Goal: Information Seeking & Learning: Check status

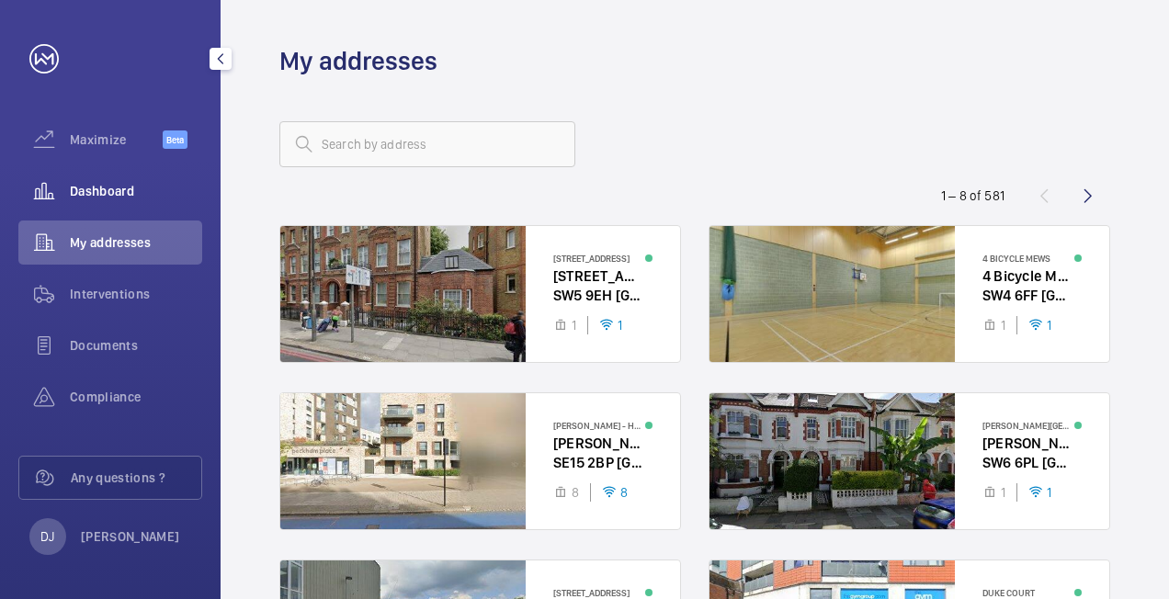
click at [114, 202] on div "Dashboard" at bounding box center [110, 191] width 184 height 44
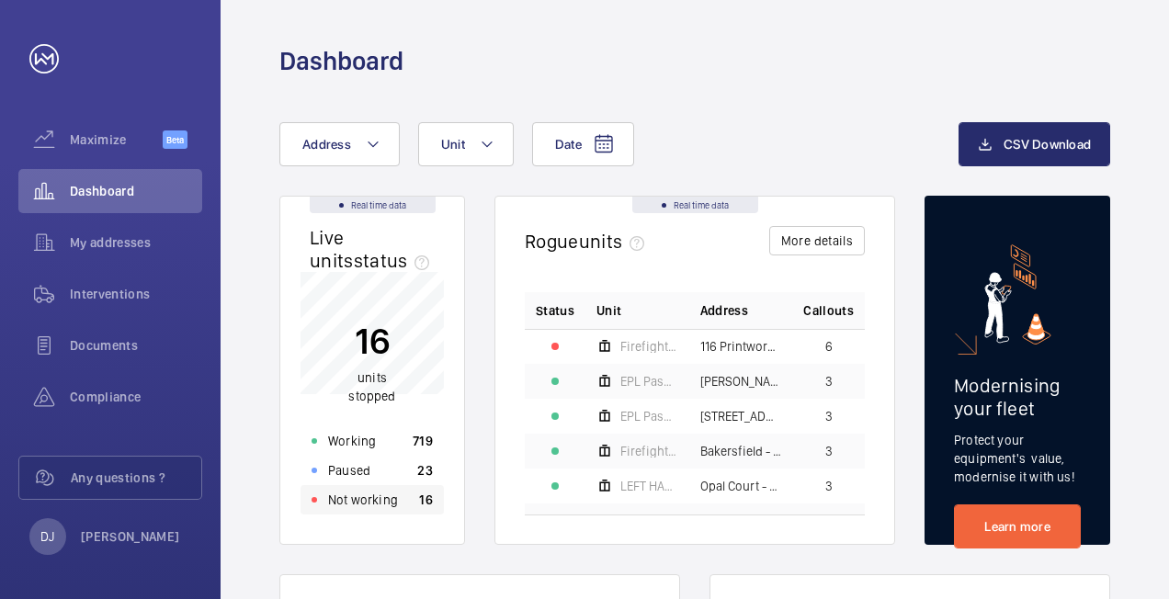
click at [421, 500] on p "16" at bounding box center [426, 500] width 14 height 18
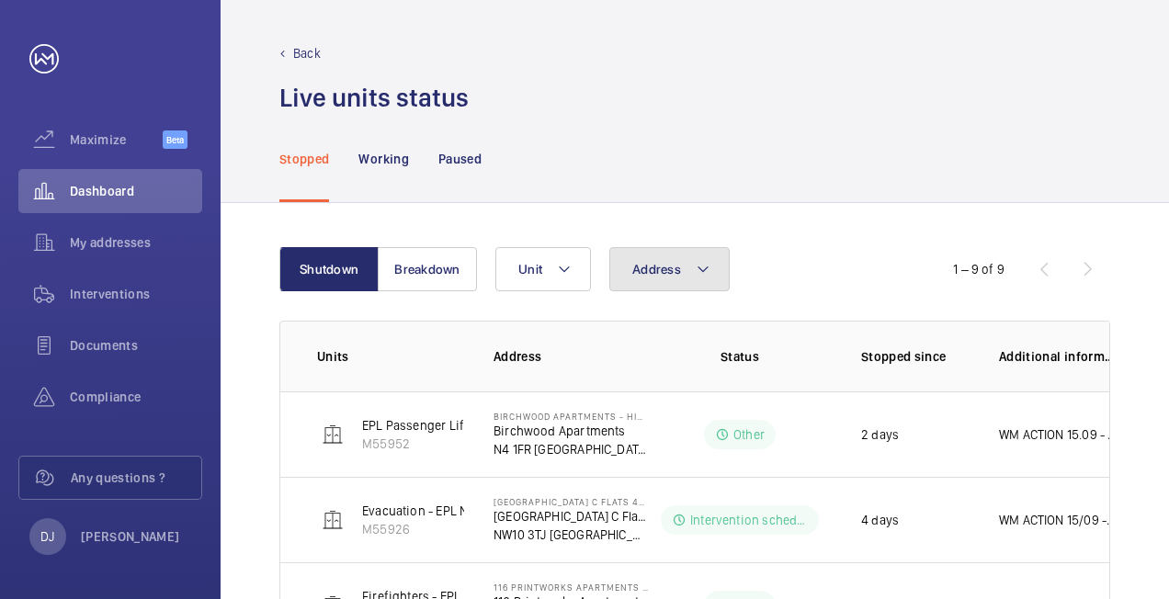
click at [651, 277] on button "Address" at bounding box center [669, 269] width 120 height 44
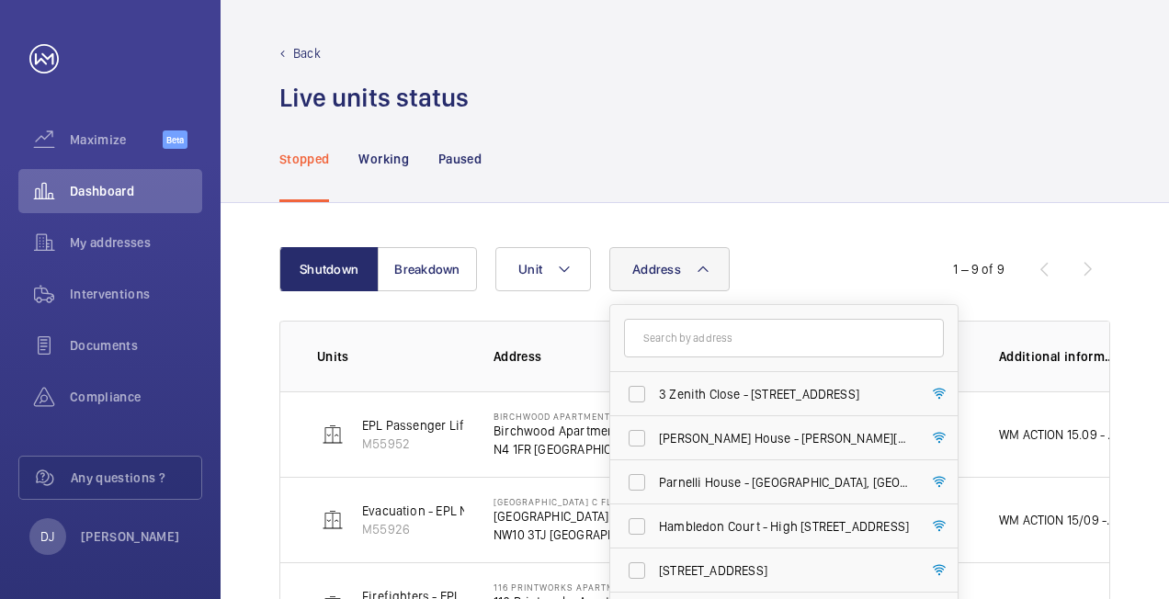
click at [719, 338] on input "text" at bounding box center [784, 338] width 320 height 39
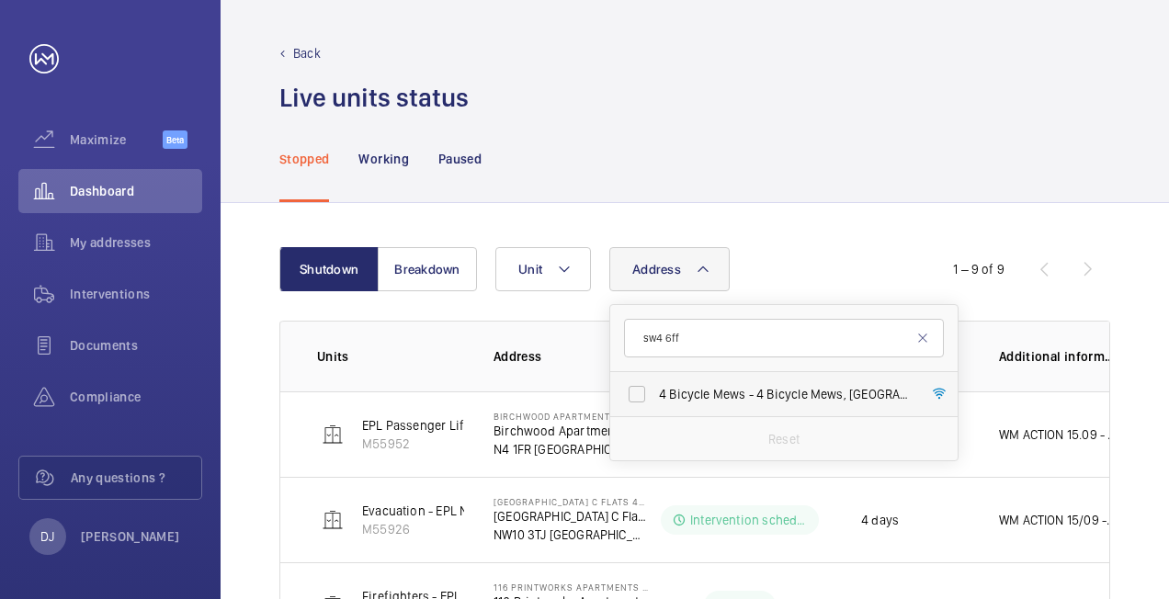
type input "sw4 6ff"
click at [713, 397] on span "4 Bicycle Mews - 4 Bicycle Mews, [GEOGRAPHIC_DATA] 6FF" at bounding box center [785, 394] width 253 height 18
click at [655, 397] on input "4 Bicycle Mews - 4 Bicycle Mews, [GEOGRAPHIC_DATA] 6FF" at bounding box center [636, 394] width 37 height 37
checkbox input "true"
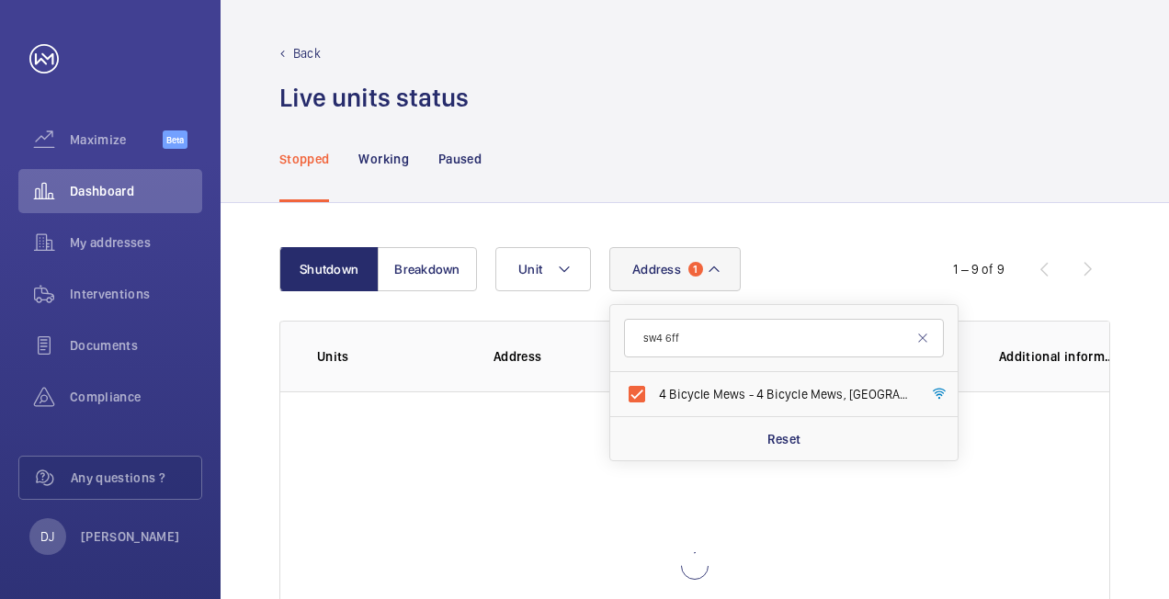
click at [868, 198] on div "Stopped Working Paused" at bounding box center [694, 158] width 831 height 87
